Goal: Task Accomplishment & Management: Complete application form

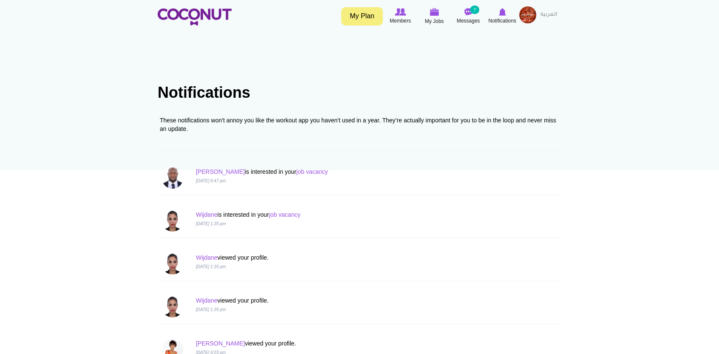
click at [527, 11] on img at bounding box center [527, 14] width 17 height 17
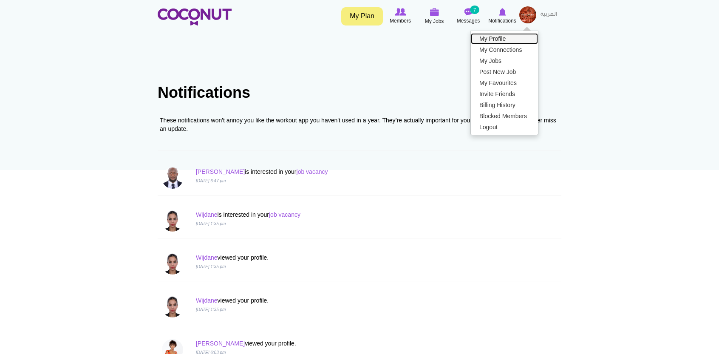
click at [504, 36] on link "My Profile" at bounding box center [504, 38] width 67 height 11
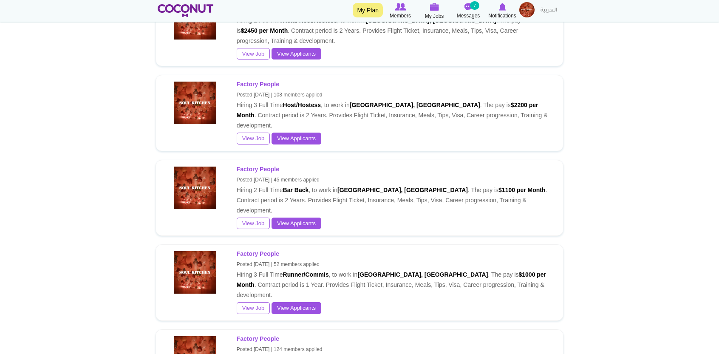
scroll to position [743, 0]
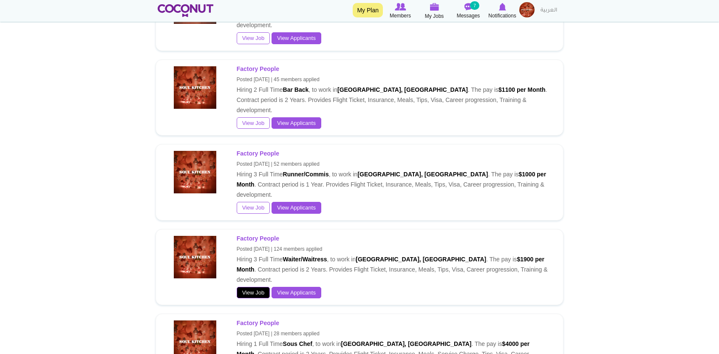
click at [263, 287] on link "View Job" at bounding box center [254, 293] width 34 height 12
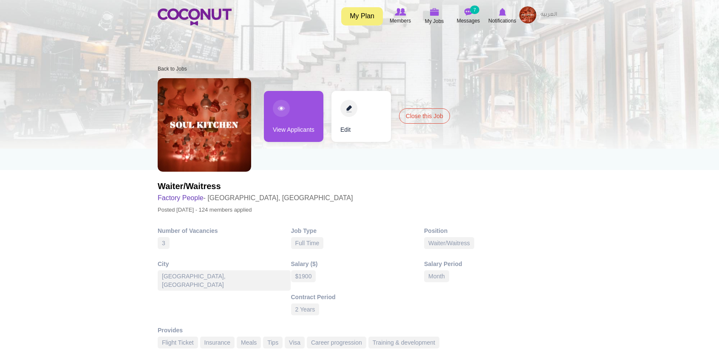
click at [356, 103] on link "Edit" at bounding box center [360, 116] width 59 height 51
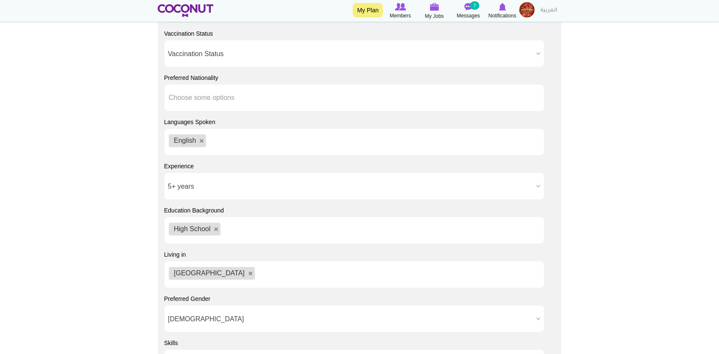
scroll to position [873, 0]
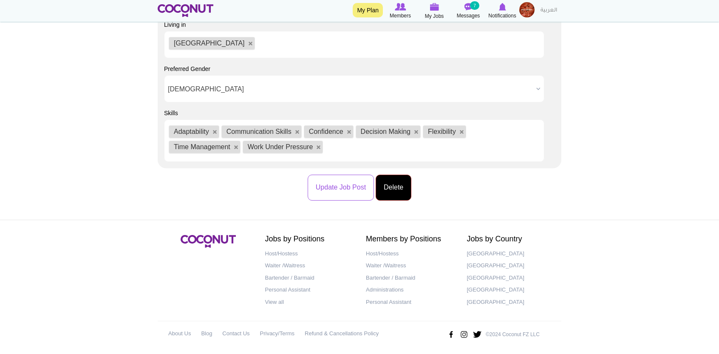
click at [386, 187] on button "Delete" at bounding box center [394, 188] width 36 height 26
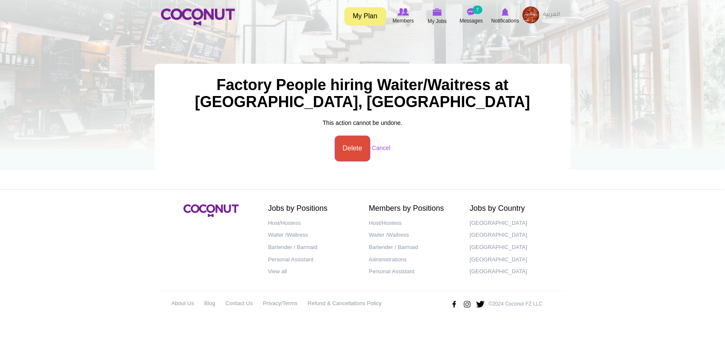
click at [352, 161] on section "Factory People hiring Waiter/Waitress at Dubai, United Arab Emirates Primary ta…" at bounding box center [363, 117] width 416 height 106
click at [354, 156] on button "Delete" at bounding box center [353, 149] width 36 height 26
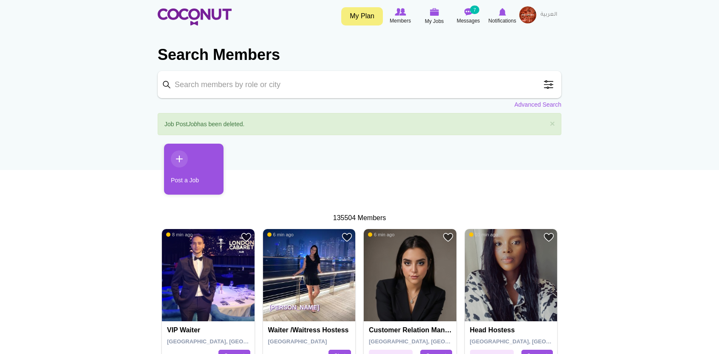
click at [211, 168] on link "Post a Job" at bounding box center [193, 169] width 59 height 51
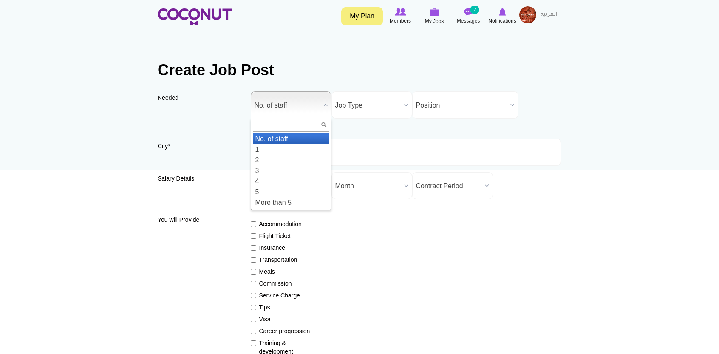
click at [320, 106] on b at bounding box center [325, 105] width 11 height 26
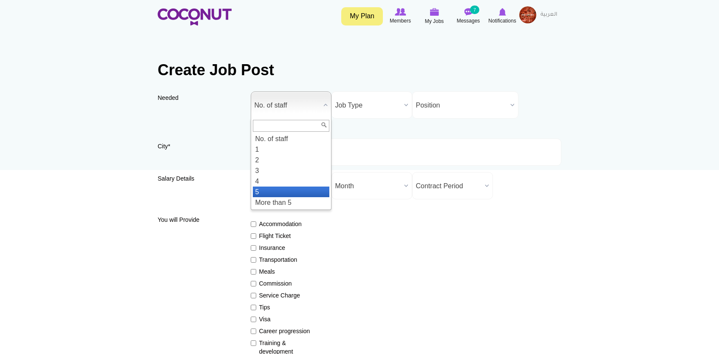
click at [267, 192] on li "5" at bounding box center [291, 192] width 76 height 11
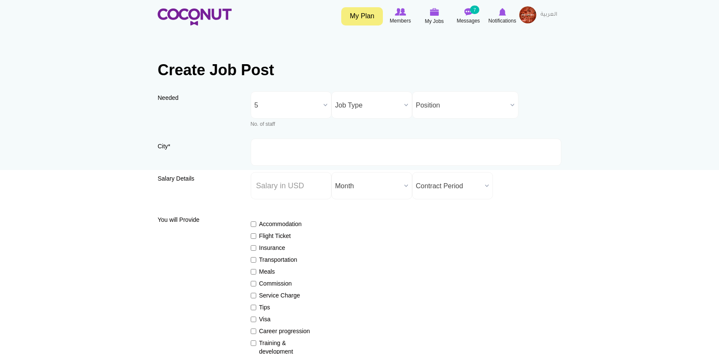
click at [357, 99] on span "Job Type" at bounding box center [367, 105] width 65 height 27
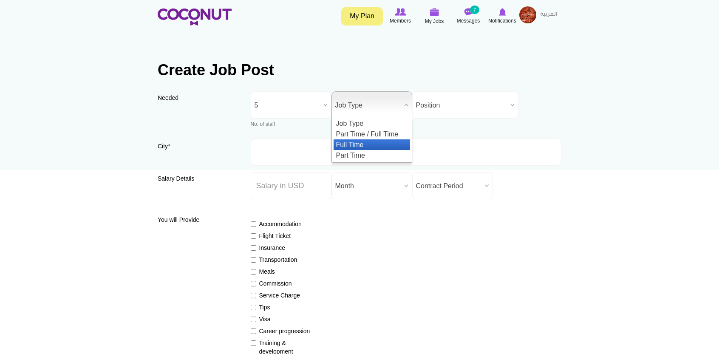
click at [392, 143] on li "Full Time" at bounding box center [372, 144] width 76 height 11
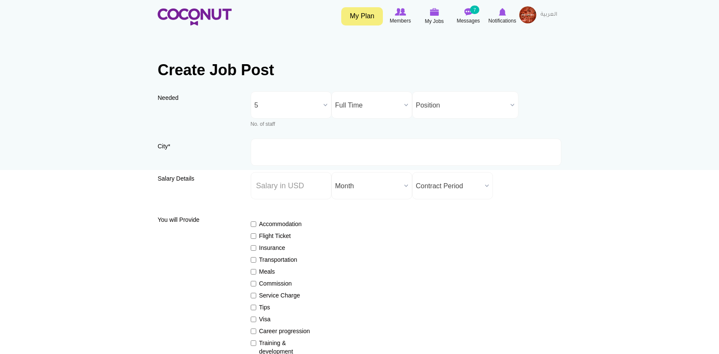
click at [436, 102] on span "Position" at bounding box center [461, 105] width 91 height 27
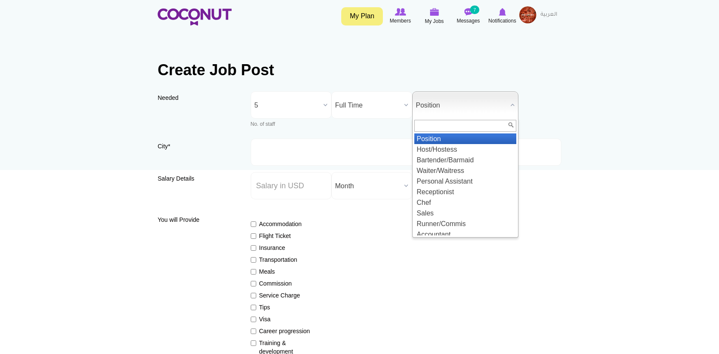
click at [391, 102] on span "Full Time" at bounding box center [367, 105] width 65 height 27
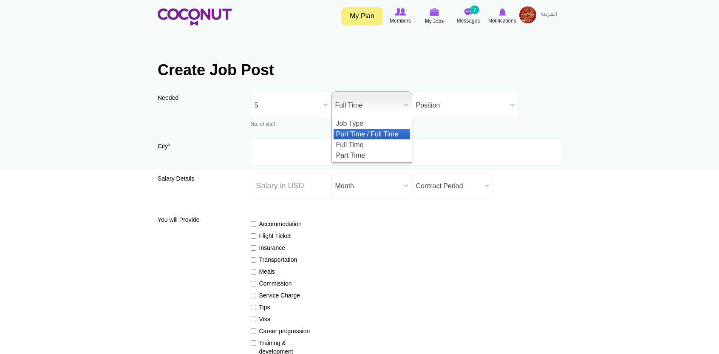
click at [379, 136] on li "Part Time / Full Time" at bounding box center [372, 134] width 76 height 11
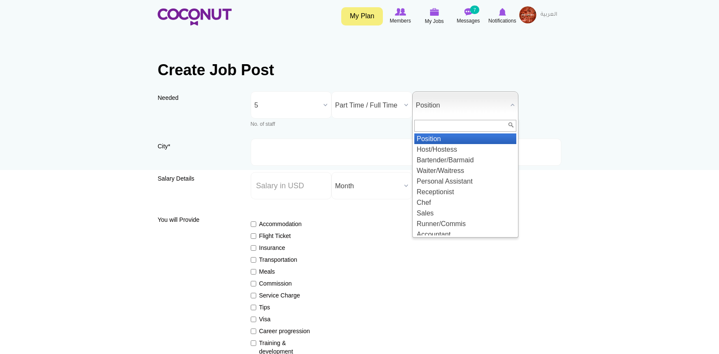
click at [463, 107] on span "Position" at bounding box center [461, 105] width 91 height 27
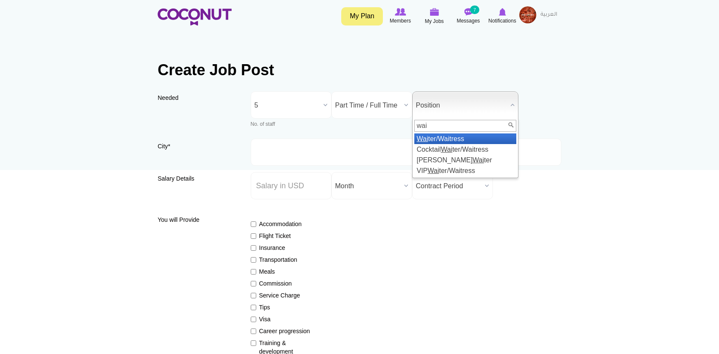
type input "wai"
click at [473, 140] on li "Wai ter/Waitress" at bounding box center [465, 138] width 102 height 11
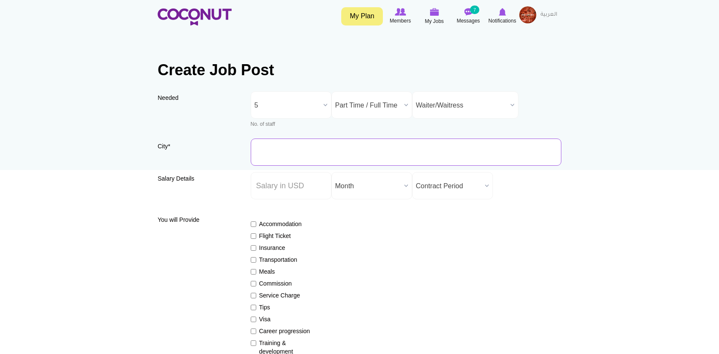
click at [367, 156] on input "City *" at bounding box center [406, 152] width 311 height 27
type input "[GEOGRAPHIC_DATA], [GEOGRAPHIC_DATA]"
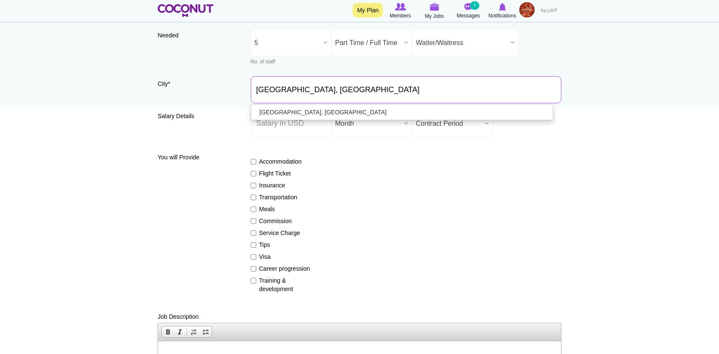
scroll to position [63, 0]
click at [309, 137] on div "Salary Details Salary ($) * Salary Period * Year Month Week Day Hour Month Cont…" at bounding box center [360, 126] width 404 height 34
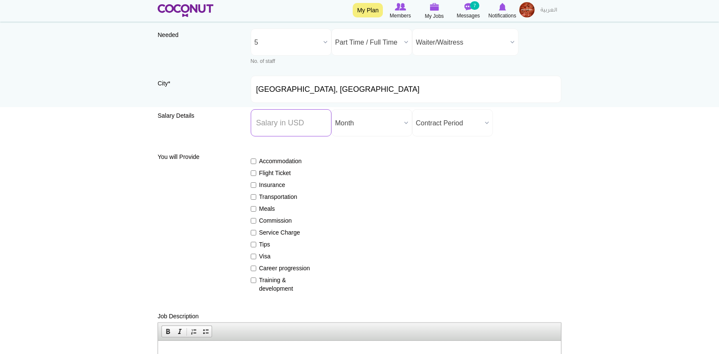
click at [315, 125] on input "Salary ($) *" at bounding box center [291, 122] width 81 height 27
type input "1900"
click at [368, 111] on span "Month" at bounding box center [367, 123] width 65 height 27
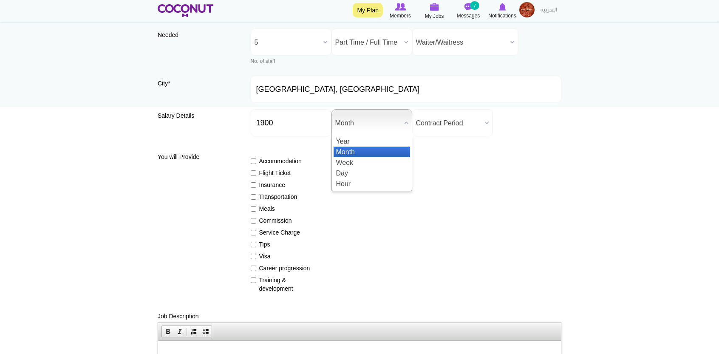
click at [387, 150] on li "Month" at bounding box center [372, 152] width 76 height 11
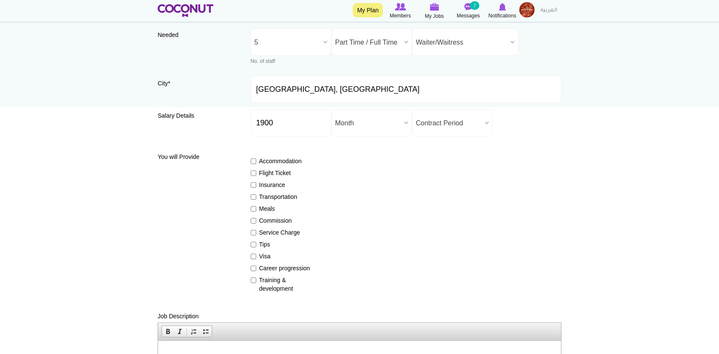
click at [434, 128] on span "Contract Period" at bounding box center [448, 123] width 65 height 27
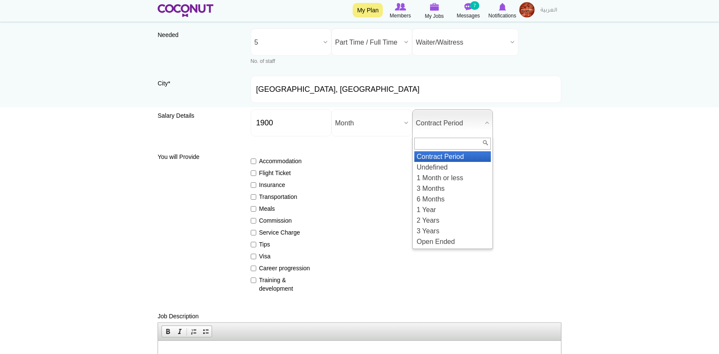
click at [468, 123] on span "Contract Period" at bounding box center [448, 123] width 65 height 27
click at [473, 156] on li "Contract Period" at bounding box center [452, 156] width 76 height 11
click at [482, 118] on b at bounding box center [486, 123] width 11 height 26
click at [432, 220] on li "2 Years" at bounding box center [452, 220] width 76 height 11
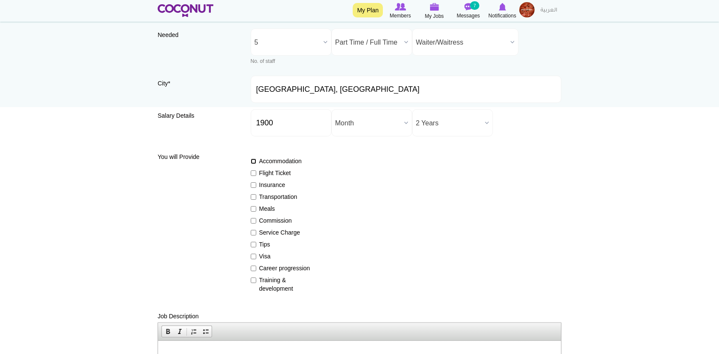
click at [252, 160] on input "Accommodation" at bounding box center [254, 162] width 6 height 6
checkbox input "false"
click at [253, 176] on input "Flight Ticket" at bounding box center [254, 173] width 6 height 6
checkbox input "true"
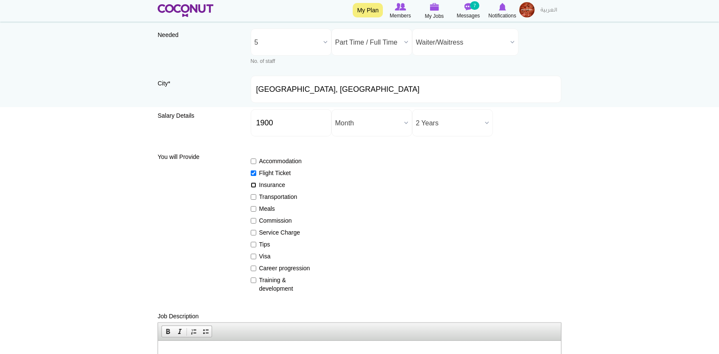
click at [253, 184] on input "Insurance" at bounding box center [254, 185] width 6 height 6
checkbox input "true"
click at [252, 207] on input "Meals" at bounding box center [254, 209] width 6 height 6
checkbox input "true"
click at [252, 242] on input "Tips" at bounding box center [254, 245] width 6 height 6
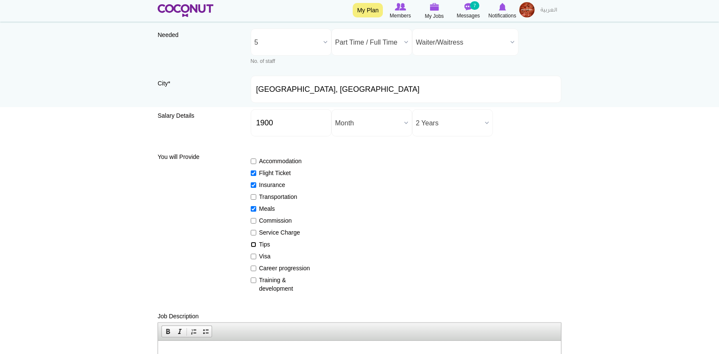
checkbox input "true"
click at [252, 255] on input "Visa" at bounding box center [254, 257] width 6 height 6
checkbox input "true"
click at [252, 273] on div "Accommodation Flight Ticket Insurance Transportation Meals Commission Service C…" at bounding box center [406, 221] width 311 height 144
click at [252, 269] on input "Career progression" at bounding box center [254, 269] width 6 height 6
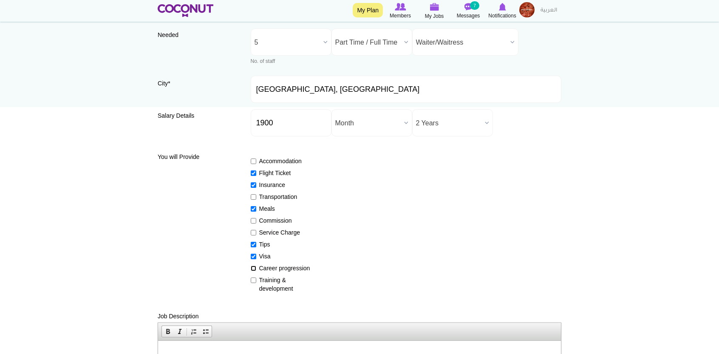
checkbox input "true"
click at [253, 285] on label "Training & development" at bounding box center [282, 284] width 62 height 17
click at [253, 283] on input "Training & development" at bounding box center [254, 280] width 6 height 6
checkbox input "true"
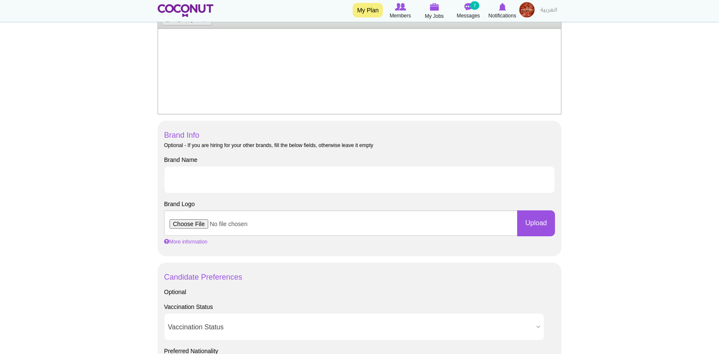
scroll to position [375, 0]
click at [345, 179] on input "Brand Name" at bounding box center [359, 179] width 391 height 27
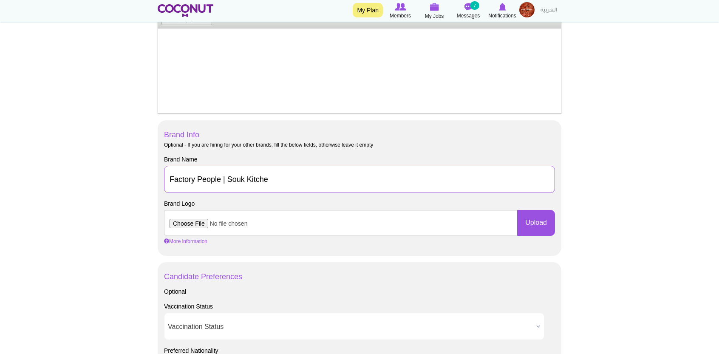
type input "Factory People | Souk Kitchen"
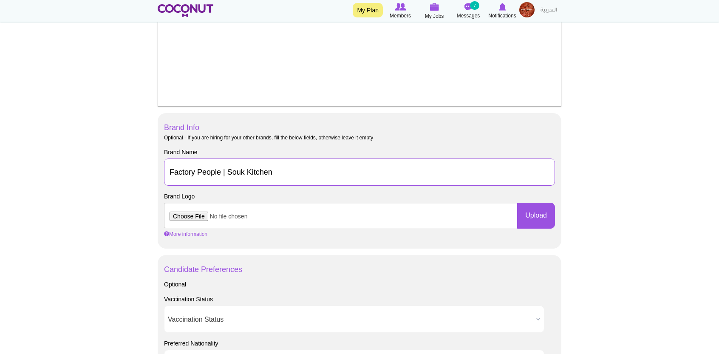
scroll to position [393, 0]
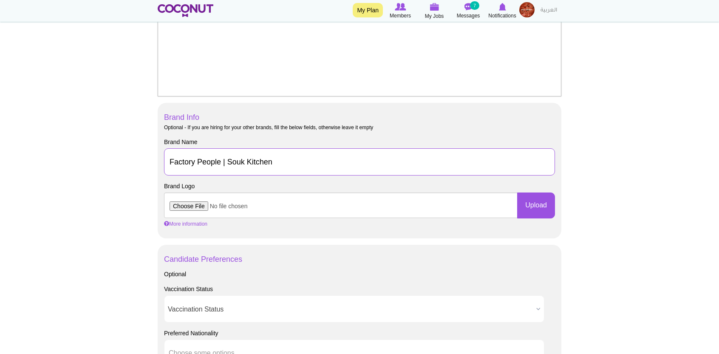
click at [328, 160] on input "Factory People | Souk Kitchen" at bounding box center [359, 161] width 391 height 27
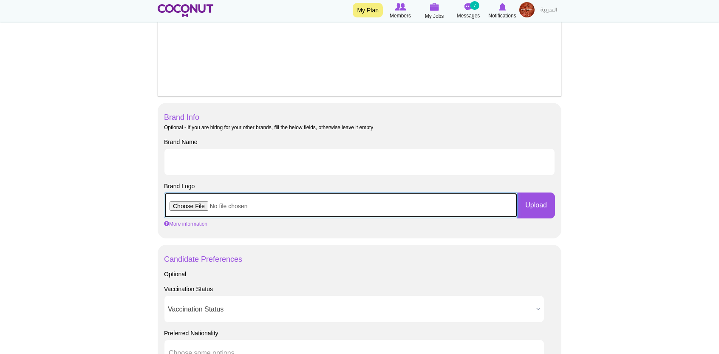
click at [323, 195] on input "file" at bounding box center [341, 205] width 354 height 25
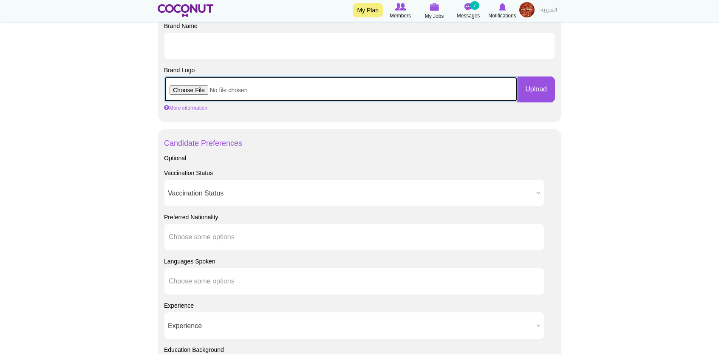
scroll to position [510, 0]
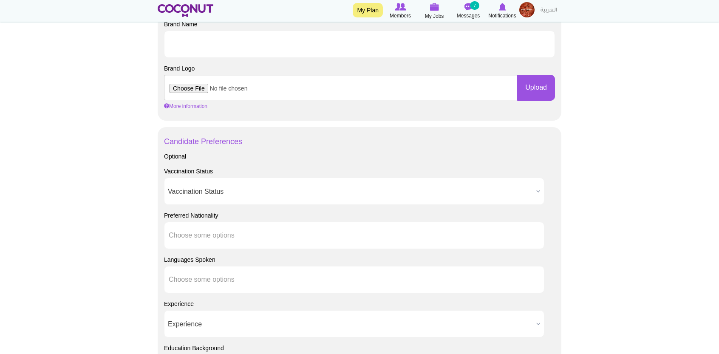
click at [314, 190] on span "Vaccination Status" at bounding box center [350, 191] width 365 height 27
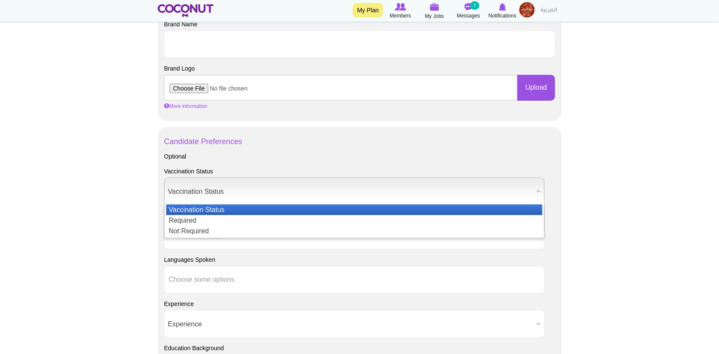
click at [314, 190] on span "Vaccination Status" at bounding box center [350, 191] width 365 height 27
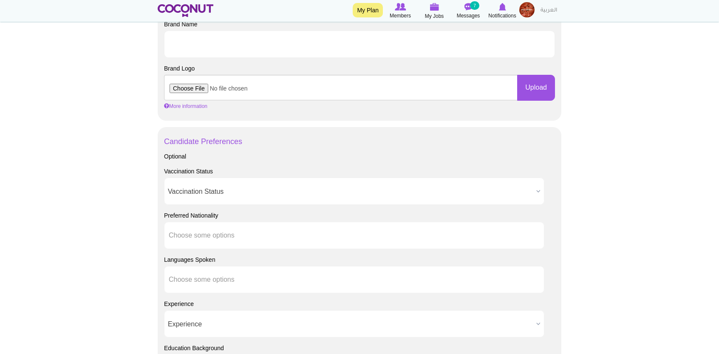
click at [314, 190] on span "Vaccination Status" at bounding box center [350, 191] width 365 height 27
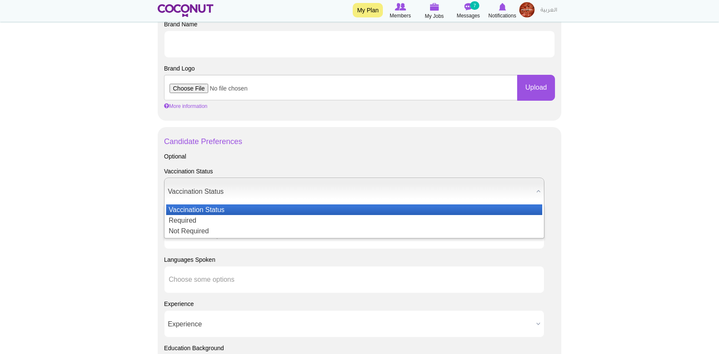
click at [314, 190] on span "Vaccination Status" at bounding box center [350, 191] width 365 height 27
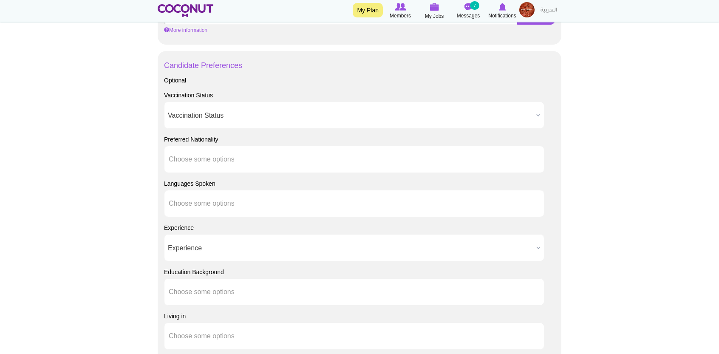
scroll to position [594, 0]
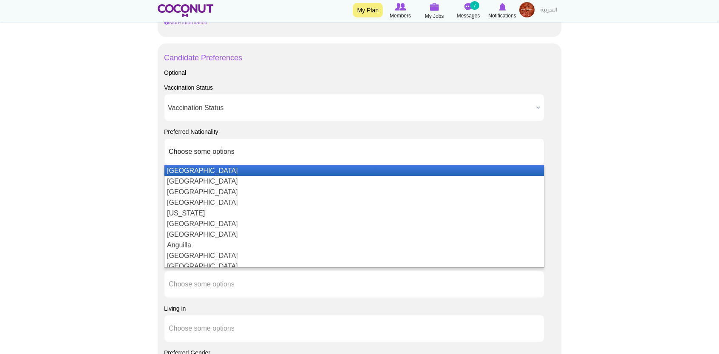
click at [324, 159] on ul "Choose some options" at bounding box center [354, 151] width 380 height 27
click at [324, 159] on ul at bounding box center [354, 151] width 380 height 27
click at [84, 135] on body "Toggle navigation My Plan Members My Jobs Post a Job Messages 7 Notifications M…" at bounding box center [359, 16] width 719 height 1220
type input "Choose some options"
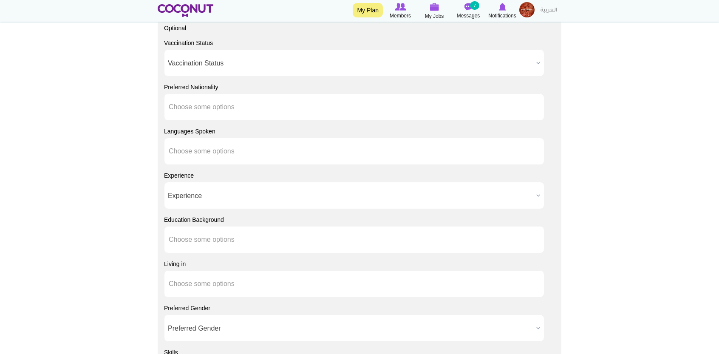
scroll to position [645, 0]
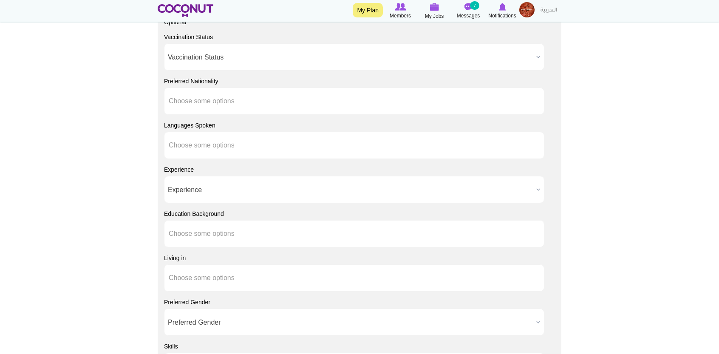
click at [201, 149] on li "Choose some options" at bounding box center [207, 145] width 76 height 18
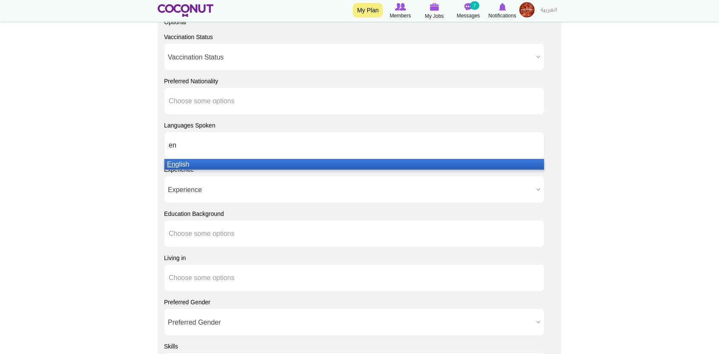
type input "en"
click at [207, 167] on li "En glish" at bounding box center [353, 164] width 379 height 11
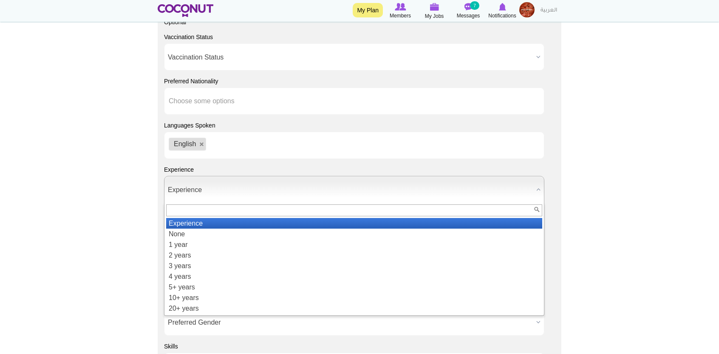
click at [206, 182] on span "Experience" at bounding box center [350, 189] width 365 height 27
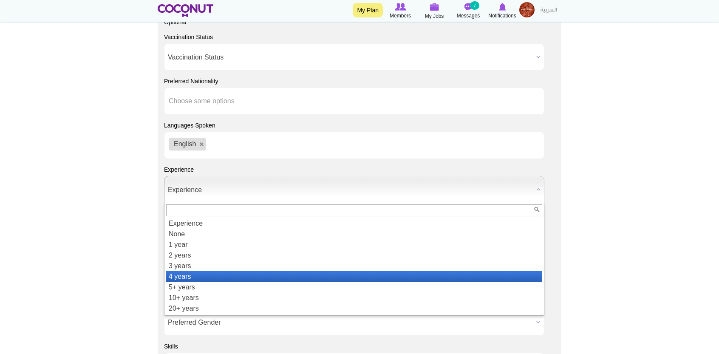
click at [215, 283] on li "5+ years" at bounding box center [354, 287] width 376 height 11
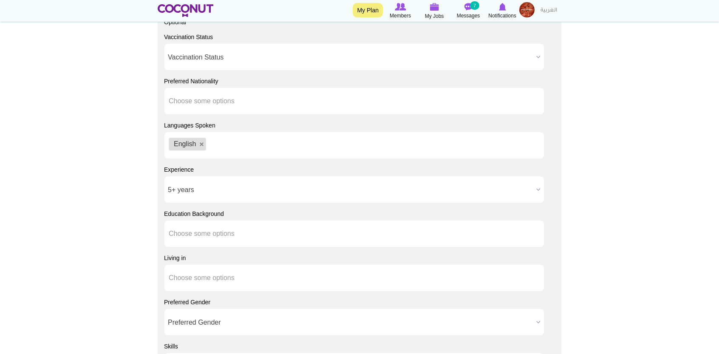
scroll to position [725, 0]
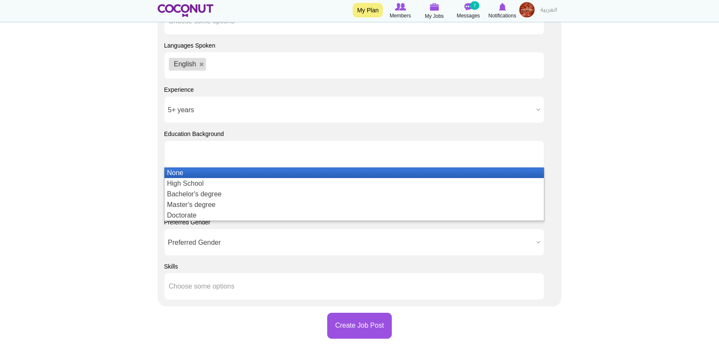
click at [318, 155] on ul at bounding box center [354, 153] width 380 height 27
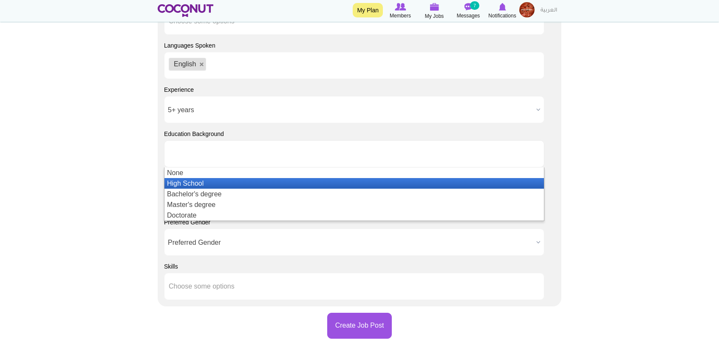
click at [313, 184] on li "High School" at bounding box center [353, 183] width 379 height 11
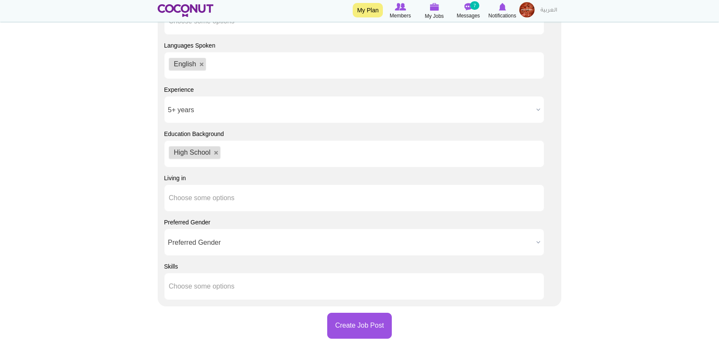
click at [268, 159] on ul "High School" at bounding box center [354, 153] width 380 height 27
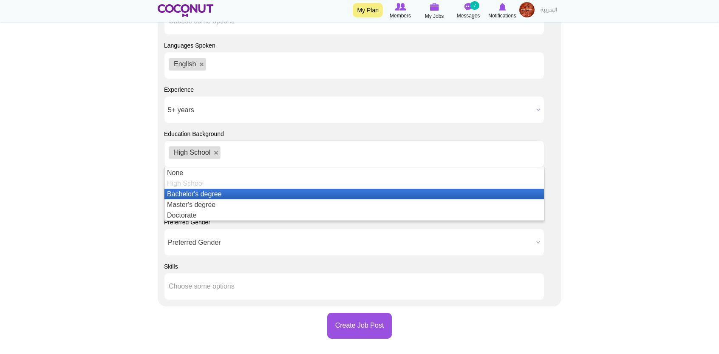
click at [265, 189] on li "Bachelor's degree" at bounding box center [353, 194] width 379 height 11
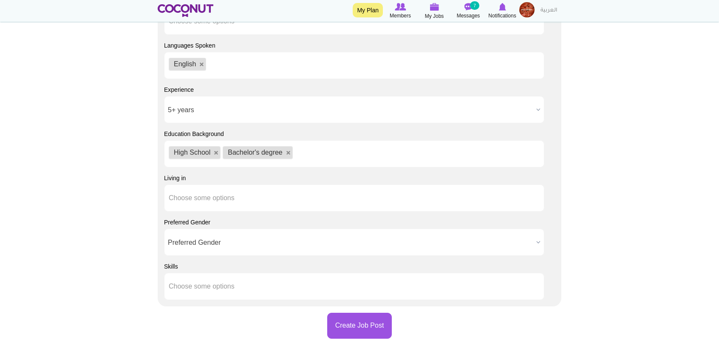
click at [249, 202] on ul "Choose some options" at bounding box center [354, 197] width 380 height 27
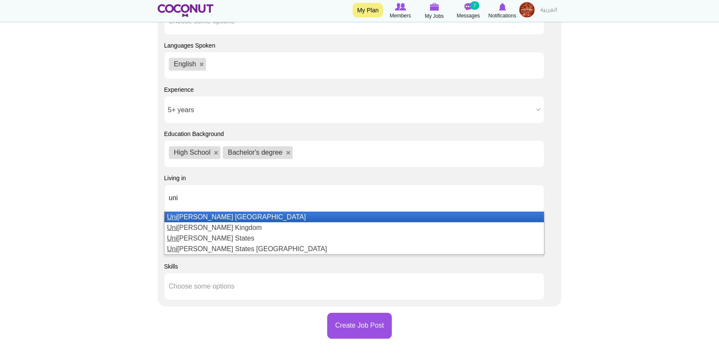
type input "uni"
click at [252, 213] on li "Uni ted Arab Emirates" at bounding box center [353, 217] width 379 height 11
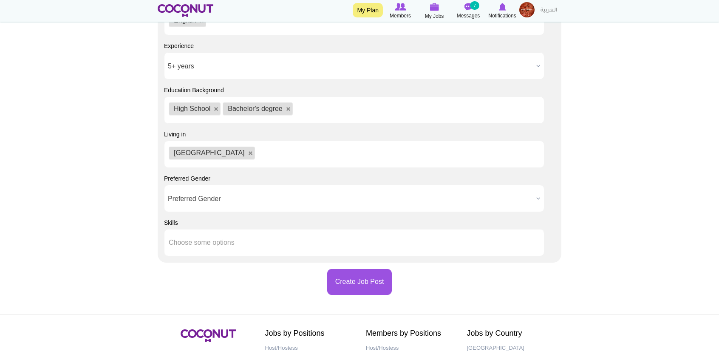
scroll to position [770, 0]
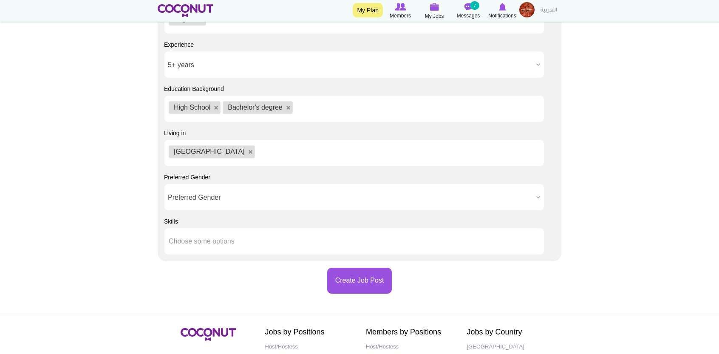
click at [189, 184] on span "Preferred Gender" at bounding box center [350, 197] width 365 height 27
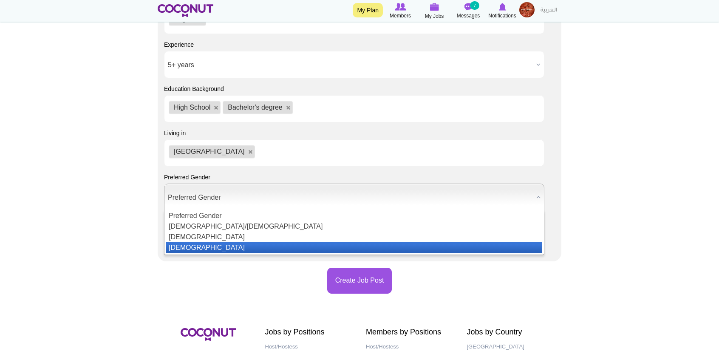
click at [205, 246] on li "Female" at bounding box center [354, 247] width 376 height 11
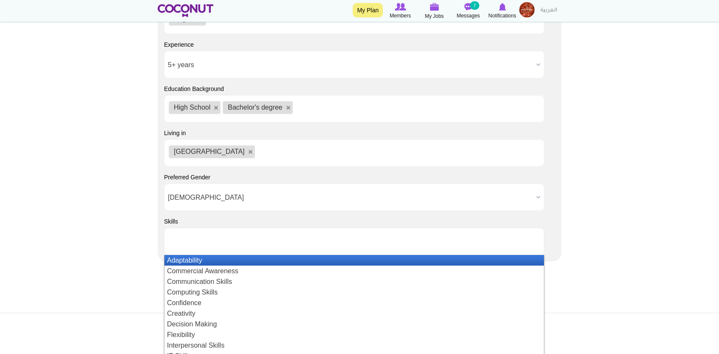
click at [214, 249] on li at bounding box center [207, 241] width 76 height 18
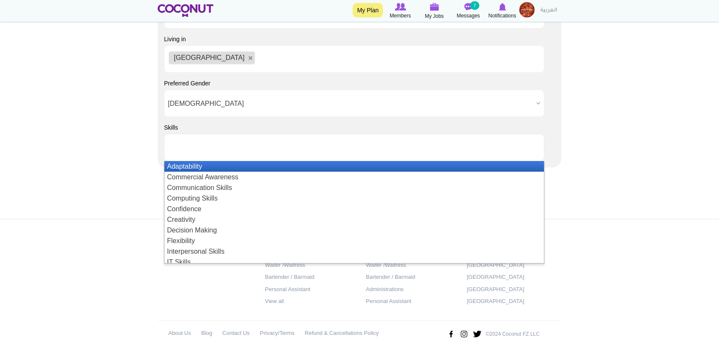
click at [254, 161] on li "Adaptability" at bounding box center [353, 166] width 379 height 11
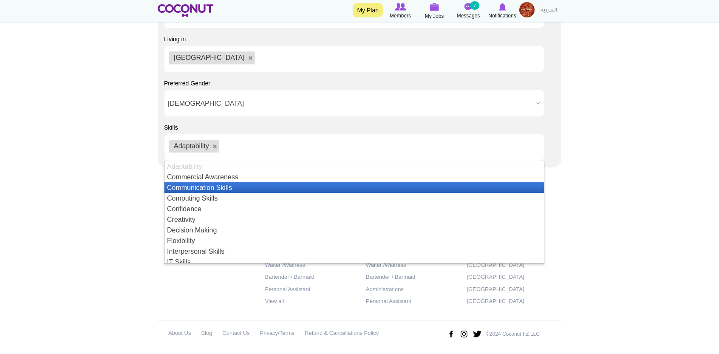
click at [255, 184] on li "Communication Skills" at bounding box center [353, 187] width 379 height 11
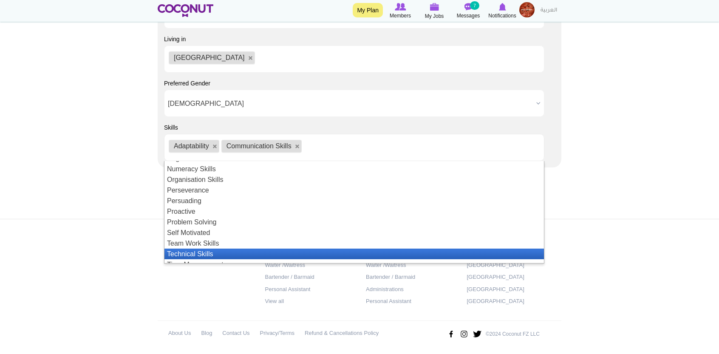
scroll to position [185, 0]
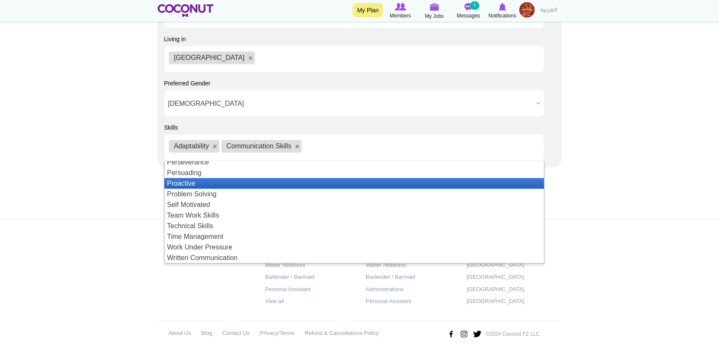
click at [281, 179] on li "Proactive" at bounding box center [353, 183] width 379 height 11
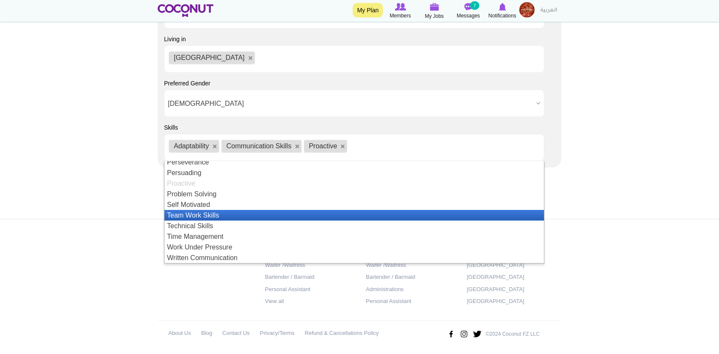
click at [253, 214] on li "Team Work Skills" at bounding box center [353, 215] width 379 height 11
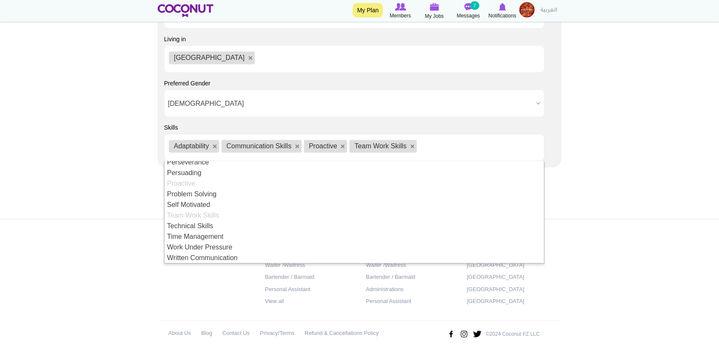
scroll to position [11, 0]
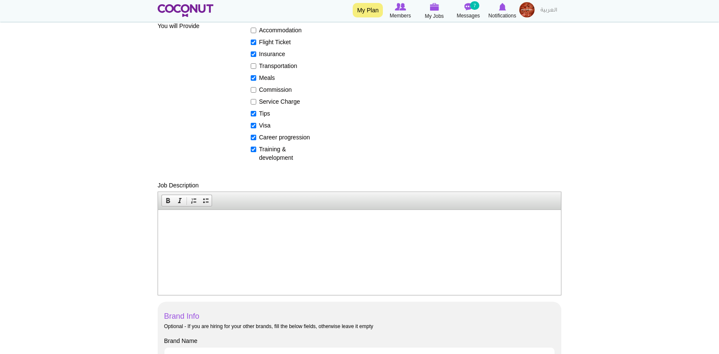
scroll to position [194, 0]
click at [261, 218] on p at bounding box center [360, 222] width 386 height 9
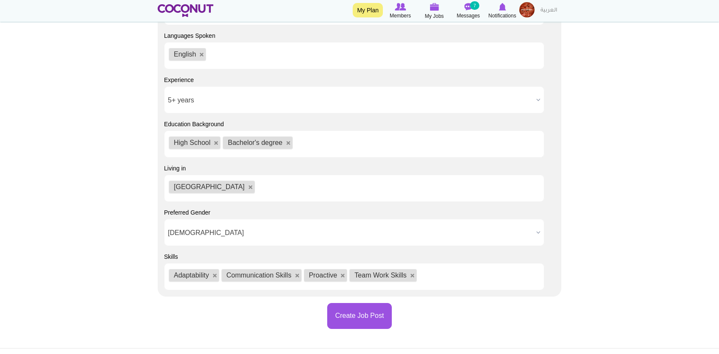
scroll to position [735, 0]
click at [377, 320] on button "Create Job Post" at bounding box center [359, 316] width 65 height 26
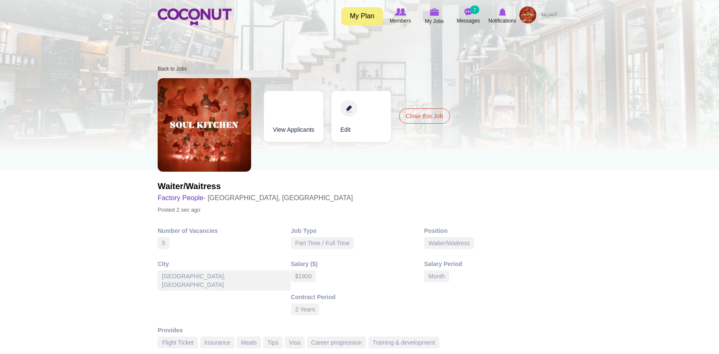
click at [208, 6] on div "Toggle navigation My Plan Members My Jobs Post a Job Messages 7 Notifications" at bounding box center [359, 16] width 719 height 32
click at [208, 10] on img at bounding box center [195, 16] width 74 height 17
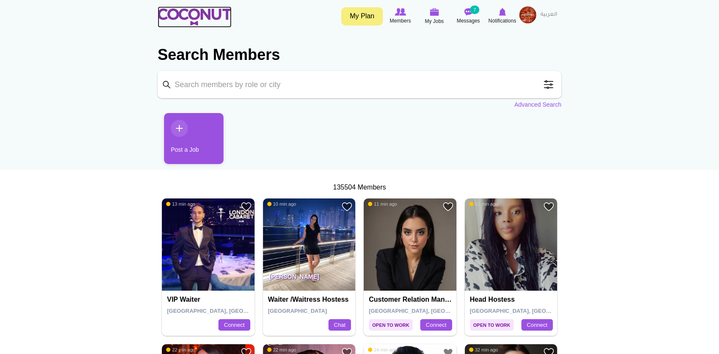
drag, startPoint x: 0, startPoint y: 0, endPoint x: 207, endPoint y: 11, distance: 206.8
click at [207, 11] on img at bounding box center [195, 16] width 74 height 17
